Goal: Task Accomplishment & Management: Manage account settings

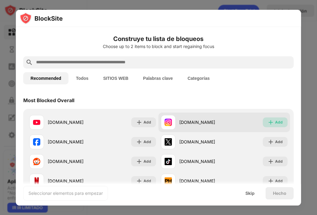
click at [267, 118] on div "Add" at bounding box center [275, 123] width 25 height 10
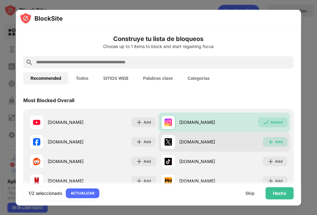
click at [266, 138] on div "Add" at bounding box center [275, 142] width 25 height 10
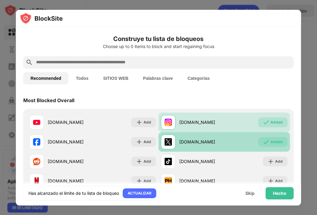
scroll to position [42, 0]
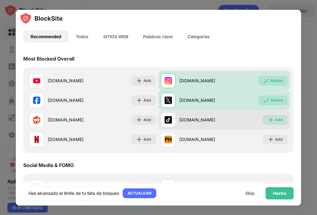
click at [268, 120] on img at bounding box center [271, 120] width 6 height 6
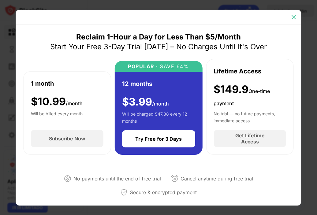
click at [294, 17] on img at bounding box center [294, 17] width 6 height 6
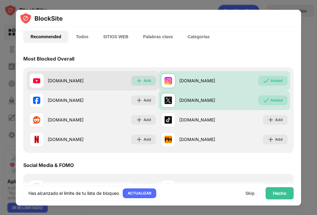
click at [139, 80] on img at bounding box center [139, 81] width 6 height 6
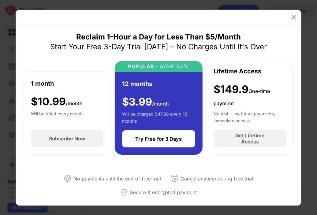
click at [294, 20] on img at bounding box center [294, 17] width 6 height 6
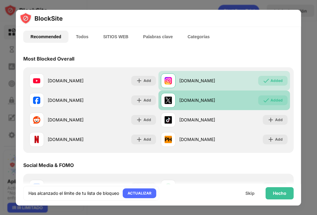
click at [263, 98] on img at bounding box center [266, 100] width 6 height 6
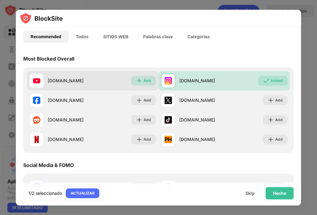
click at [138, 79] on img at bounding box center [139, 81] width 6 height 6
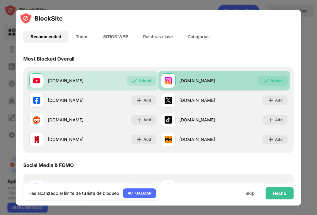
click at [265, 78] on div "Added" at bounding box center [272, 81] width 29 height 10
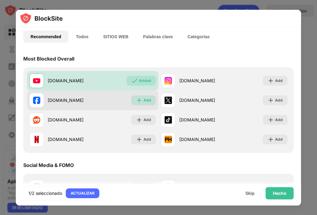
click at [141, 103] on div "Add" at bounding box center [143, 101] width 25 height 10
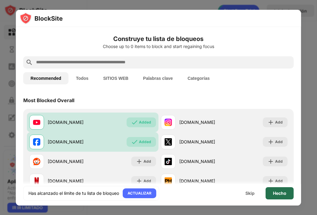
click at [288, 195] on div "Hecho" at bounding box center [280, 193] width 28 height 12
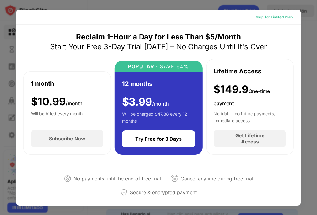
click at [287, 16] on div "Skip for Limited Plan" at bounding box center [274, 17] width 37 height 6
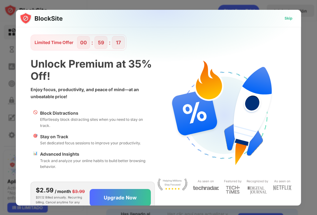
click at [286, 17] on div "Skip" at bounding box center [289, 18] width 8 height 6
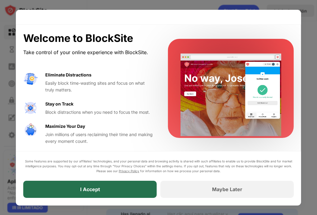
click at [142, 183] on div "I Accept" at bounding box center [89, 189] width 133 height 17
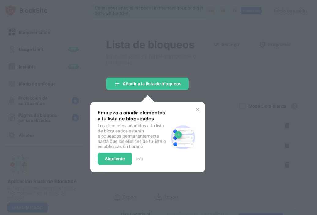
drag, startPoint x: 197, startPoint y: 104, endPoint x: 197, endPoint y: 109, distance: 4.6
click at [197, 109] on div "Empieza a añadir elementos a tu lista de bloqueados Los elementos añadidos a tu…" at bounding box center [147, 137] width 115 height 70
click at [197, 109] on img at bounding box center [197, 109] width 5 height 5
